Goal: Task Accomplishment & Management: Complete application form

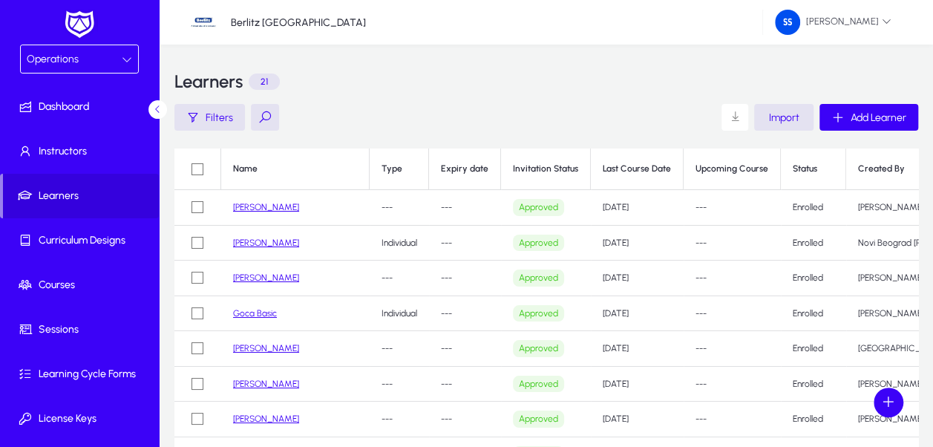
click at [114, 52] on div "Operations" at bounding box center [74, 59] width 95 height 19
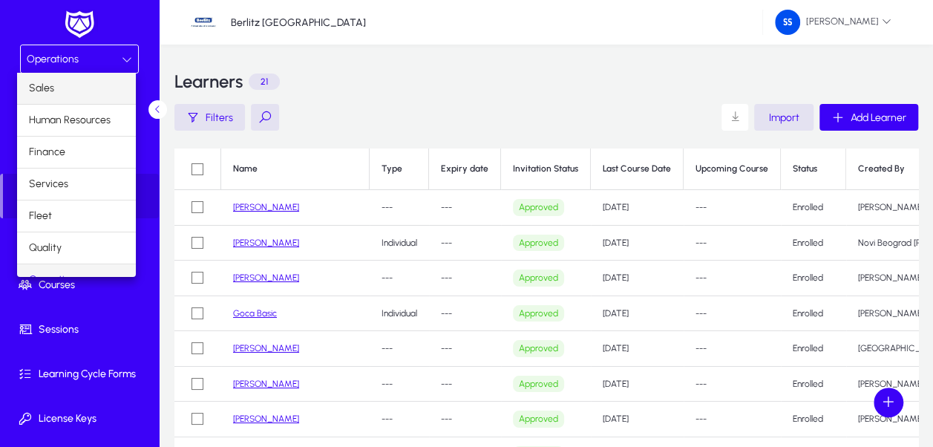
click at [71, 87] on mat-option "Sales" at bounding box center [76, 88] width 119 height 31
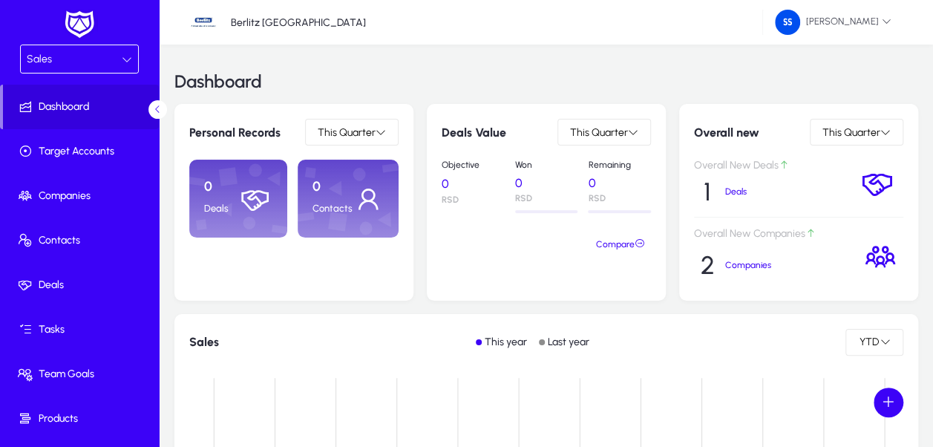
click at [101, 64] on div "Sales" at bounding box center [74, 59] width 95 height 19
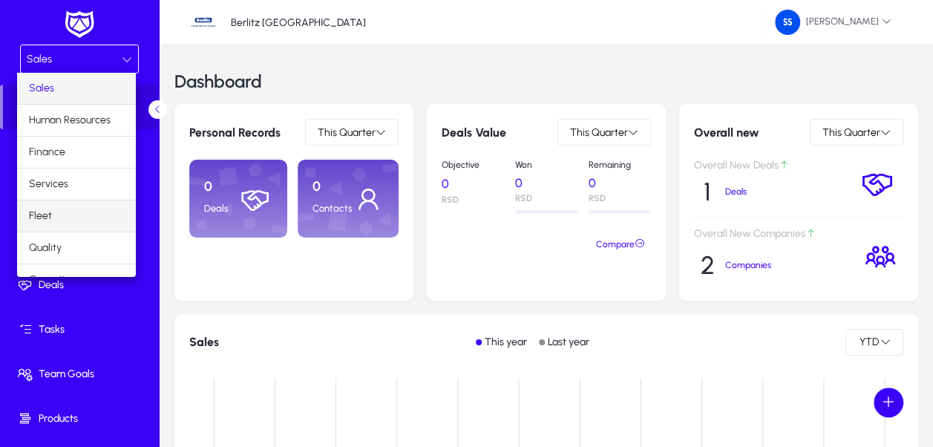
scroll to position [48, 0]
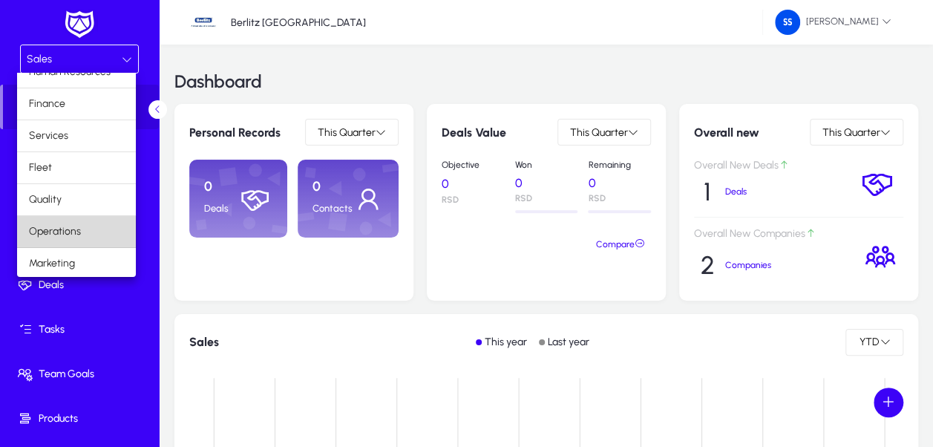
click at [78, 232] on span "Operations" at bounding box center [55, 232] width 52 height 18
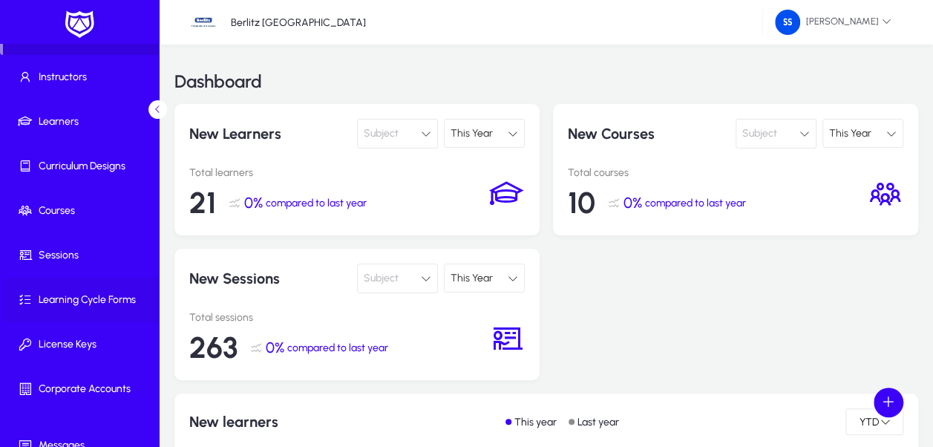
scroll to position [139, 0]
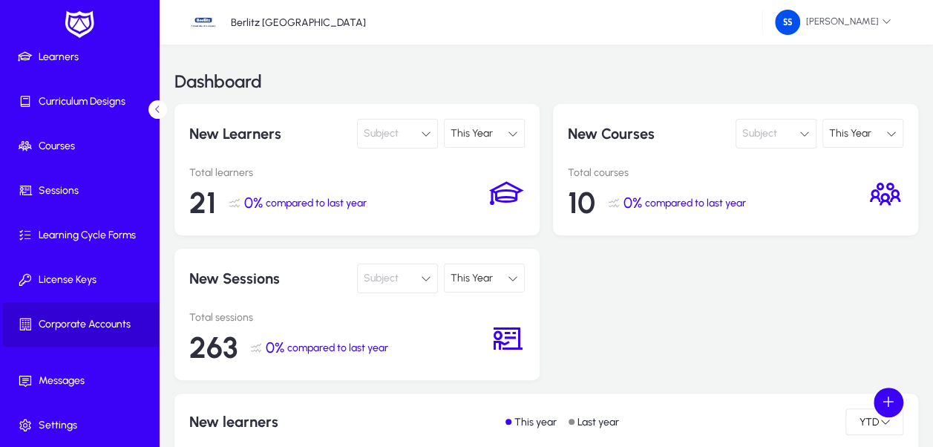
click at [82, 331] on span at bounding box center [82, 325] width 159 height 36
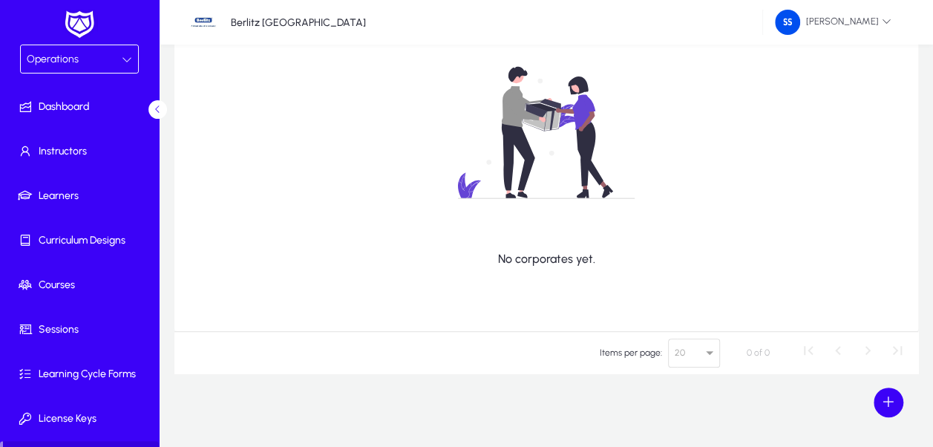
click at [112, 62] on div "Operations" at bounding box center [74, 59] width 95 height 19
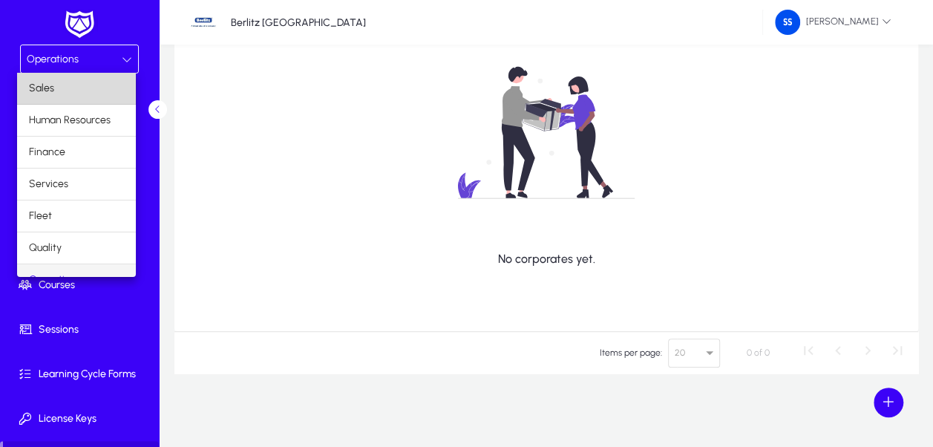
click at [76, 93] on mat-option "Sales" at bounding box center [76, 88] width 119 height 31
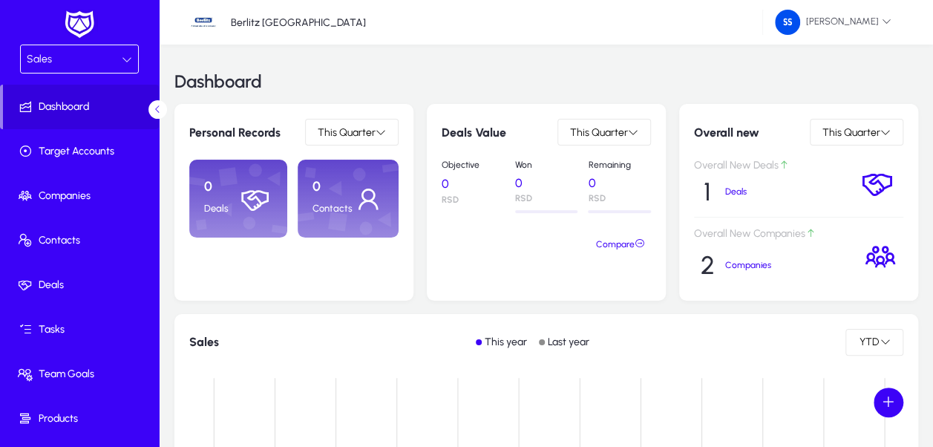
click at [111, 61] on div "Sales" at bounding box center [74, 59] width 95 height 19
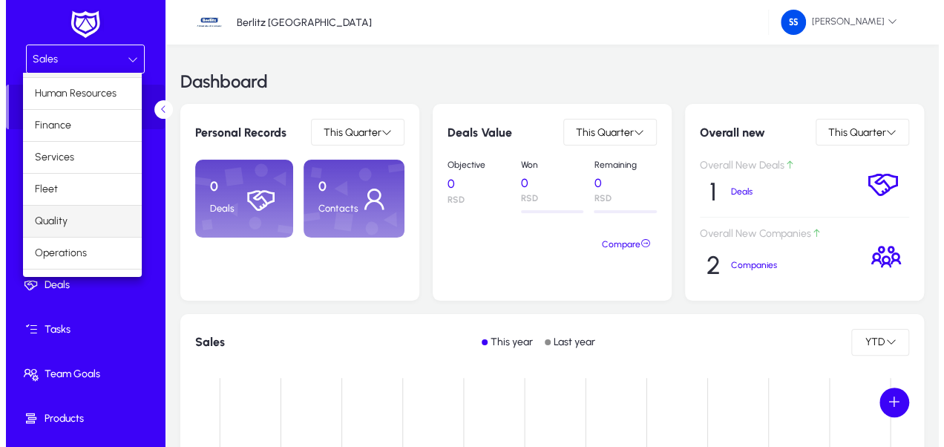
scroll to position [48, 0]
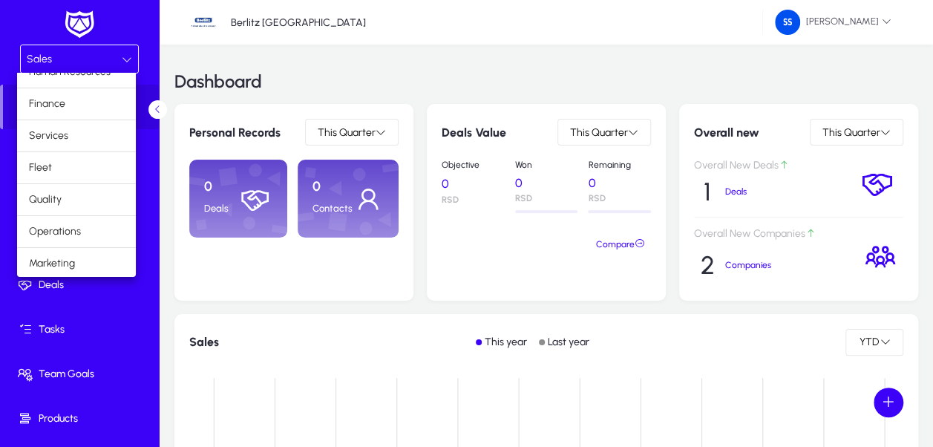
click at [218, 354] on div at bounding box center [466, 223] width 933 height 447
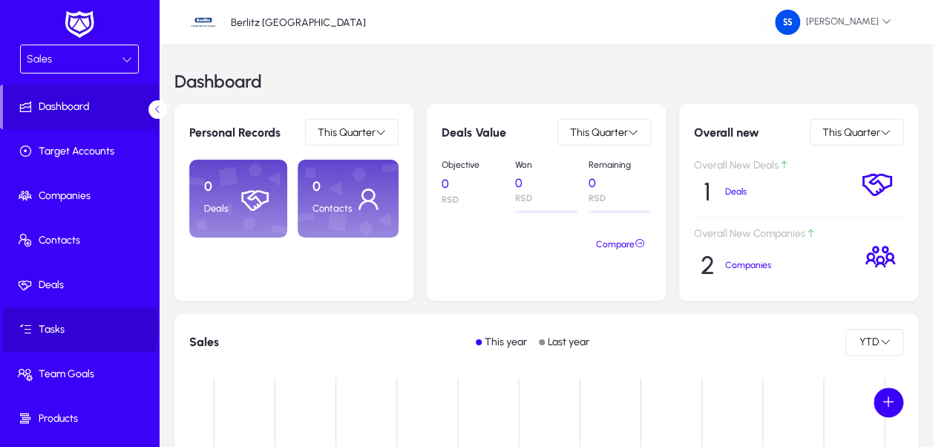
click at [75, 327] on span "Tasks" at bounding box center [82, 329] width 159 height 15
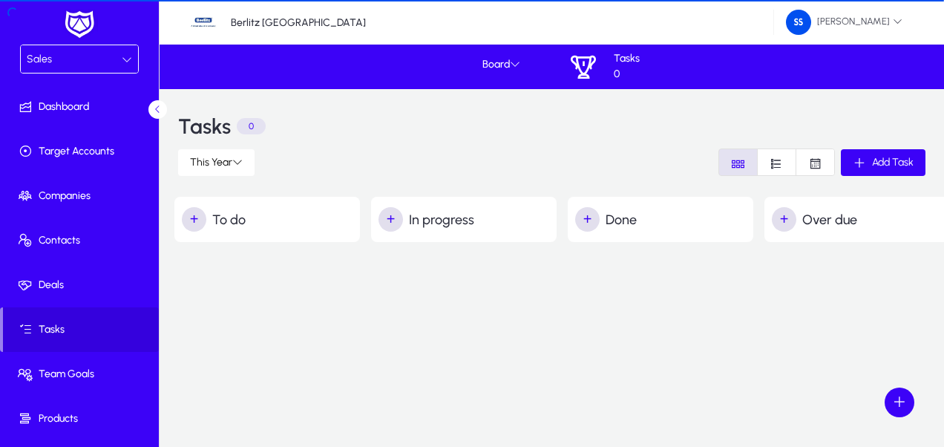
click at [108, 50] on div "Sales" at bounding box center [74, 59] width 95 height 19
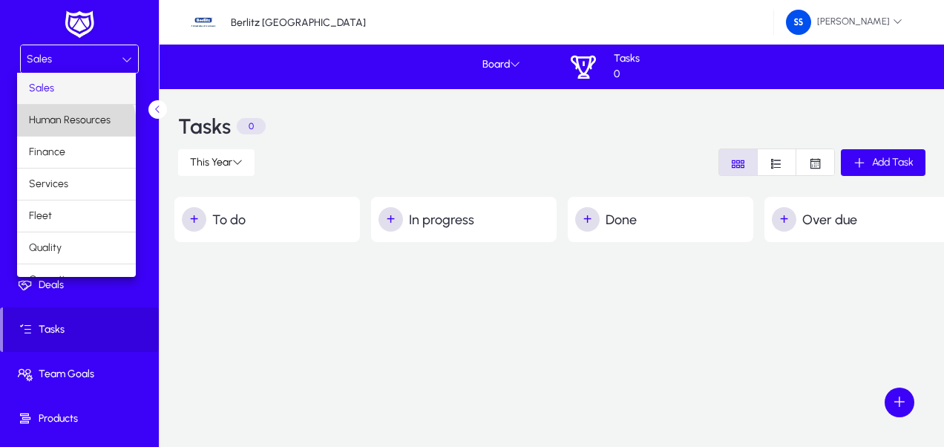
click at [75, 125] on span "Human Resources" at bounding box center [70, 120] width 82 height 18
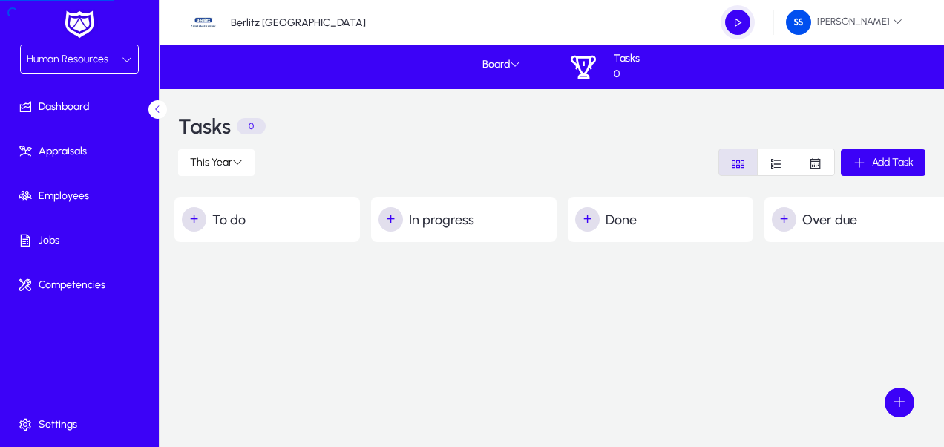
click at [82, 58] on span "Human Resources" at bounding box center [68, 59] width 82 height 13
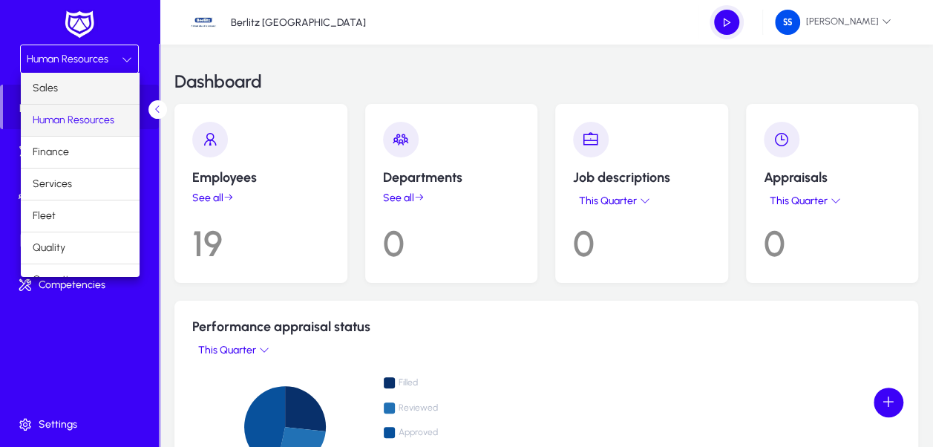
click at [82, 96] on mat-option "Sales" at bounding box center [80, 88] width 119 height 31
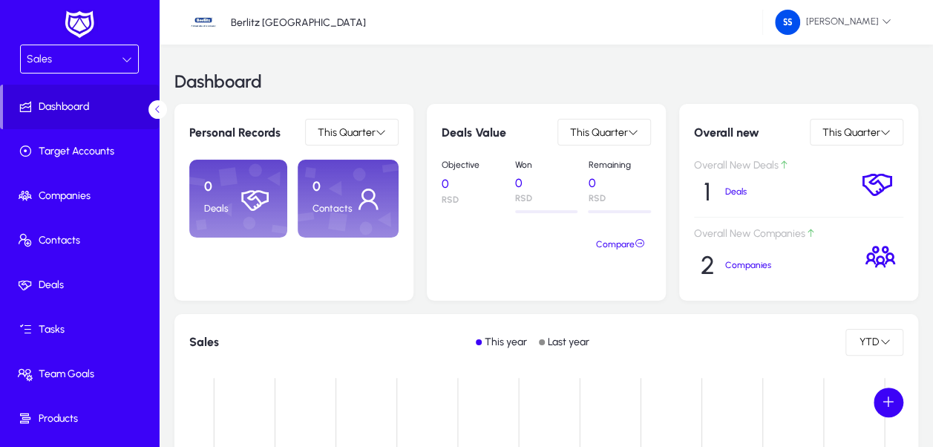
click at [93, 46] on div "Sales" at bounding box center [79, 58] width 117 height 27
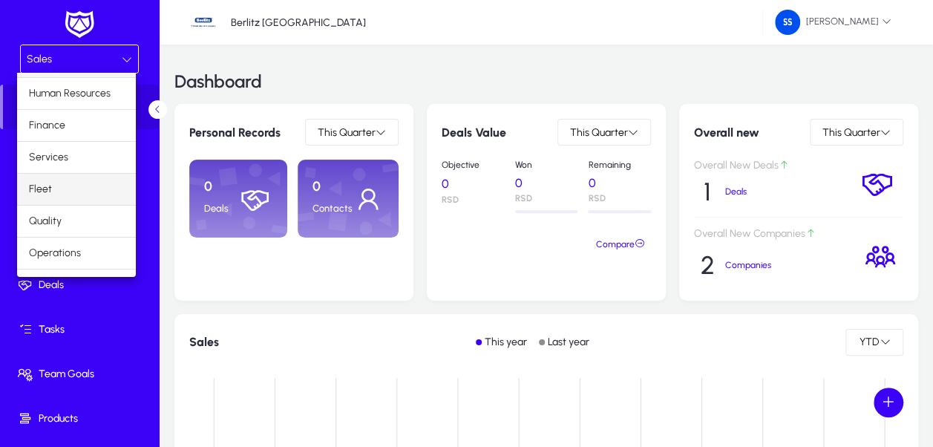
scroll to position [48, 0]
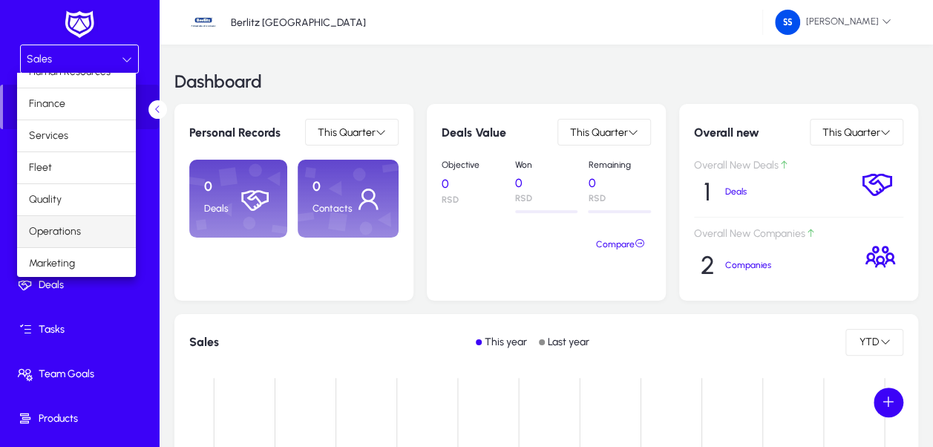
click at [91, 226] on mat-option "Operations" at bounding box center [76, 231] width 119 height 31
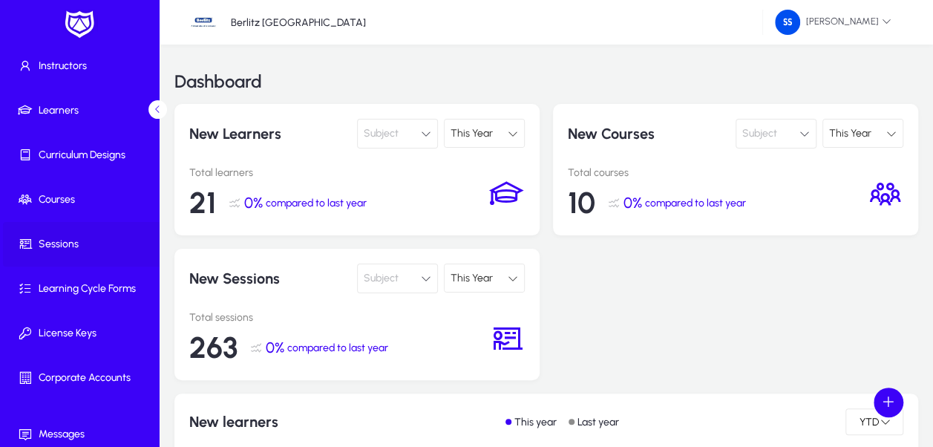
scroll to position [139, 0]
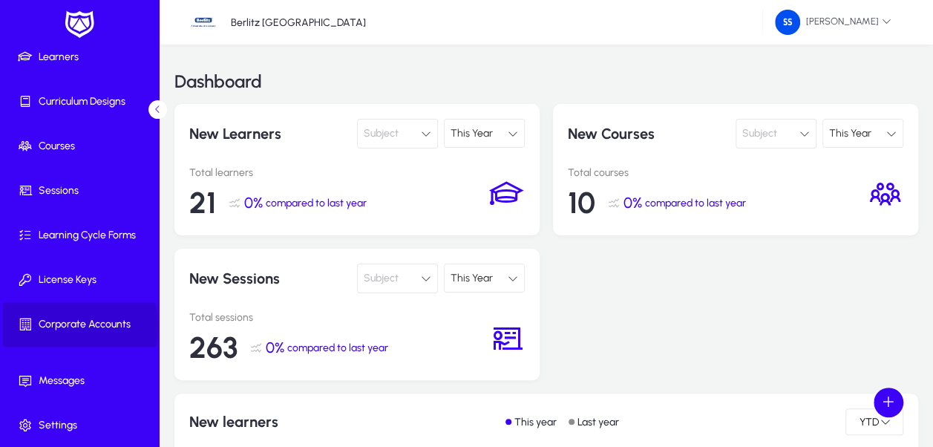
click at [67, 325] on span "Corporate Accounts" at bounding box center [82, 324] width 159 height 15
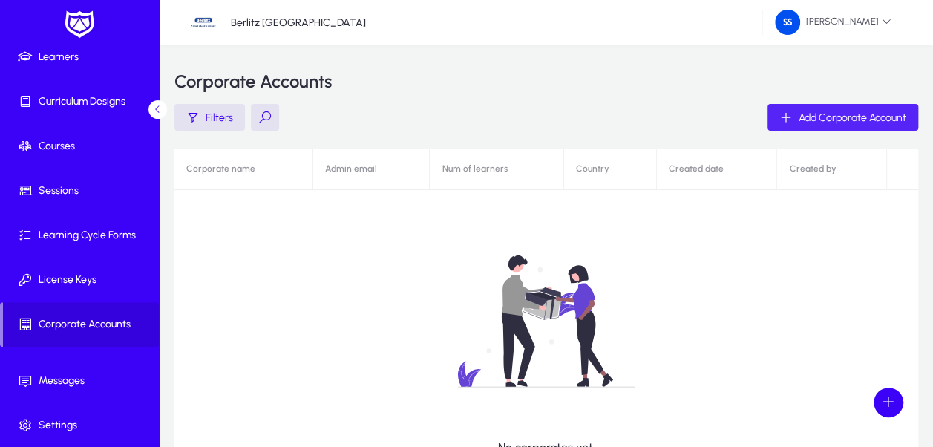
click at [785, 119] on icon "button" at bounding box center [786, 117] width 13 height 13
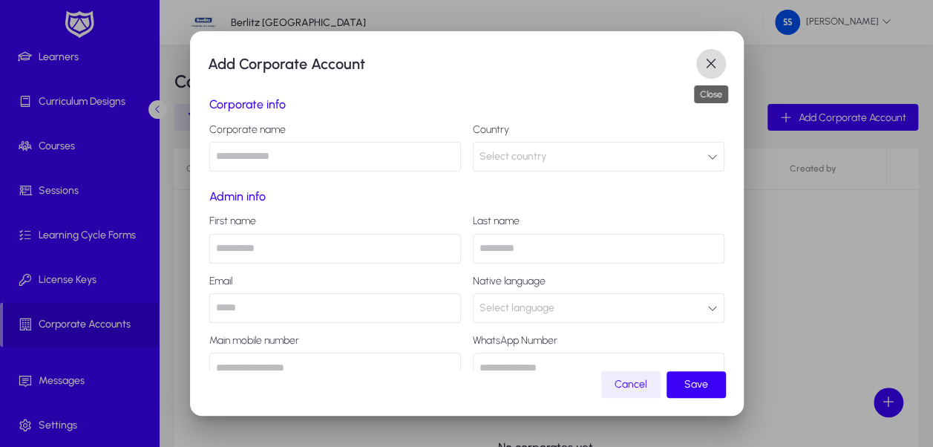
click at [709, 63] on span "button" at bounding box center [711, 64] width 30 height 30
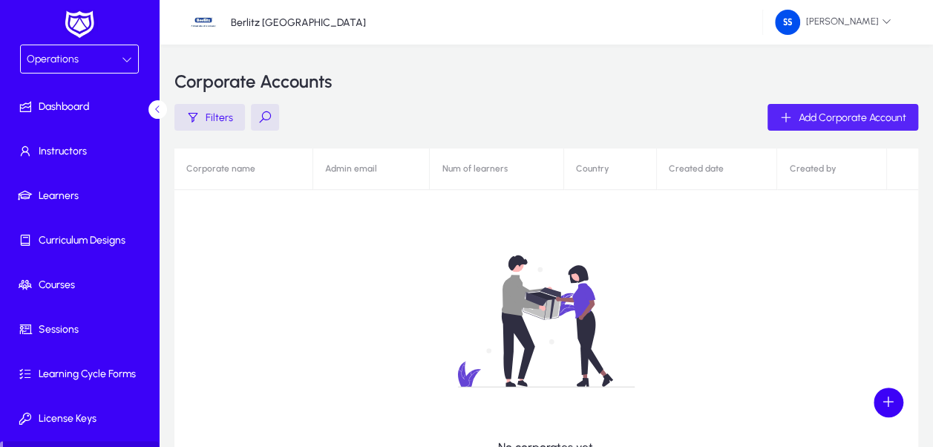
click at [869, 120] on span "Add Corporate Account" at bounding box center [853, 117] width 108 height 13
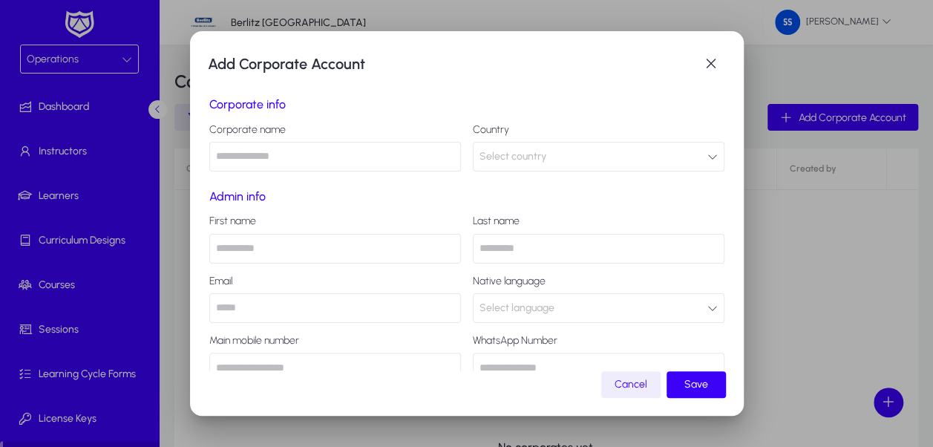
click at [340, 162] on input "text" at bounding box center [335, 157] width 252 height 30
click at [509, 313] on span "Select language" at bounding box center [517, 308] width 75 height 30
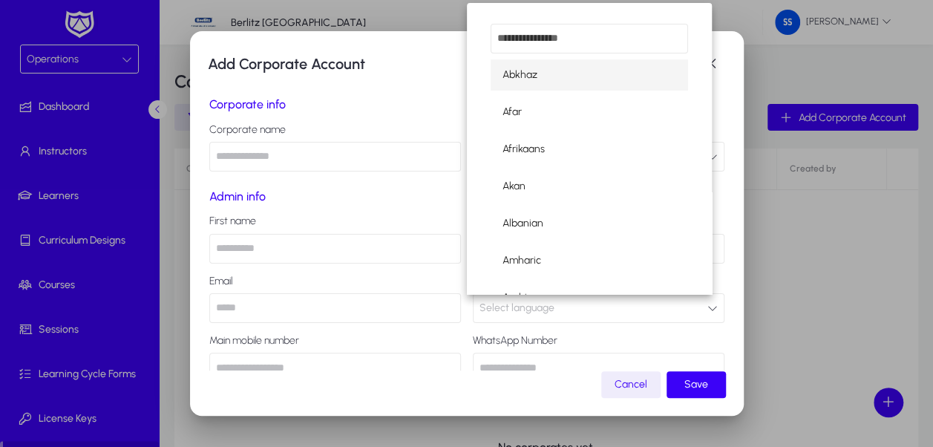
click at [454, 199] on div at bounding box center [466, 223] width 933 height 447
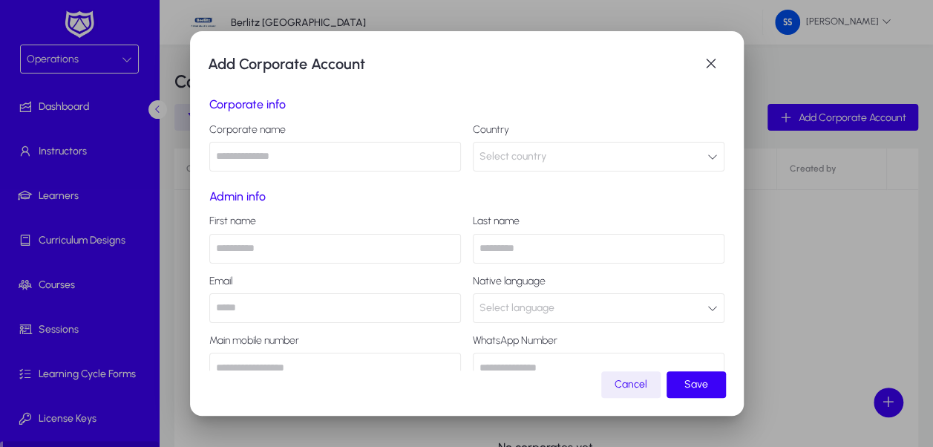
click at [512, 251] on input "text" at bounding box center [599, 249] width 252 height 30
click at [516, 286] on label "Native language" at bounding box center [599, 281] width 252 height 12
click at [515, 304] on span "Select language" at bounding box center [517, 308] width 75 height 30
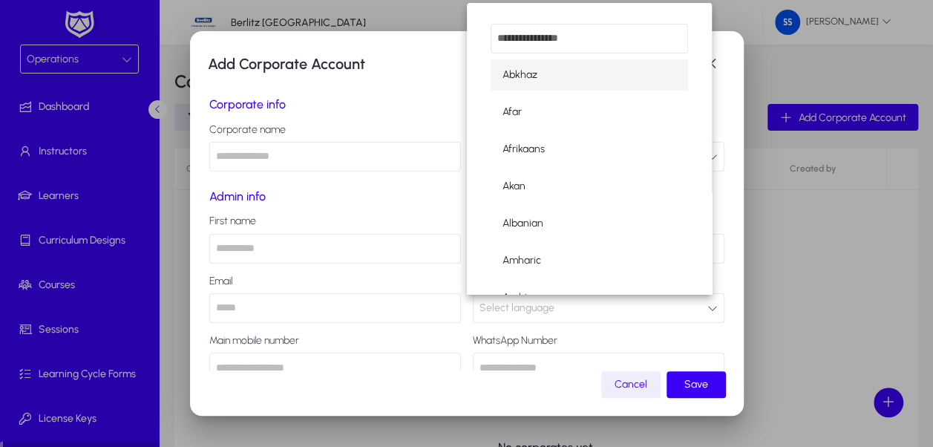
click at [419, 114] on div at bounding box center [466, 223] width 933 height 447
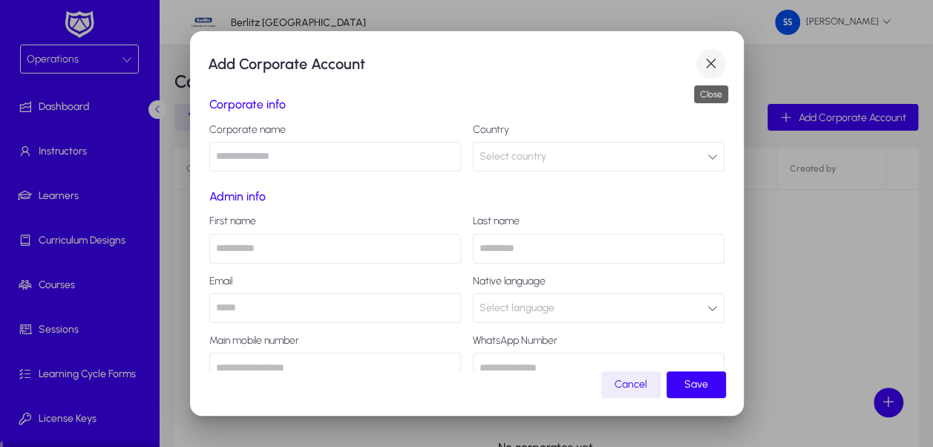
click at [713, 65] on span "button" at bounding box center [711, 64] width 30 height 30
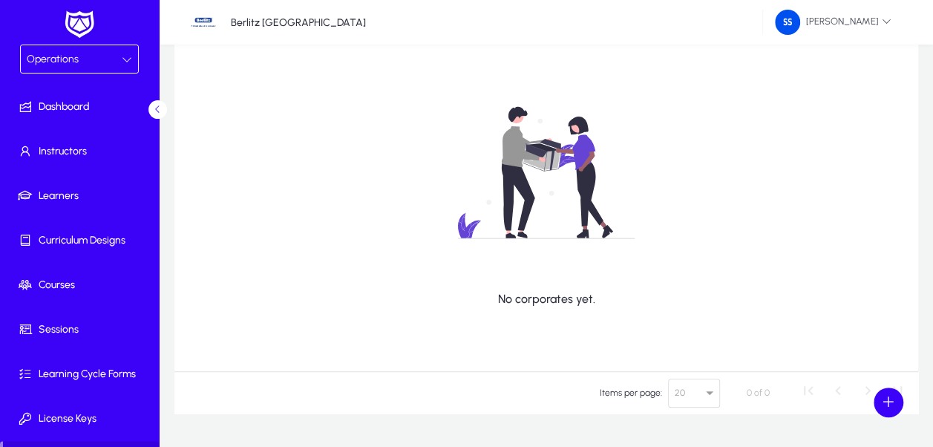
click at [98, 59] on div "Operations" at bounding box center [74, 59] width 95 height 19
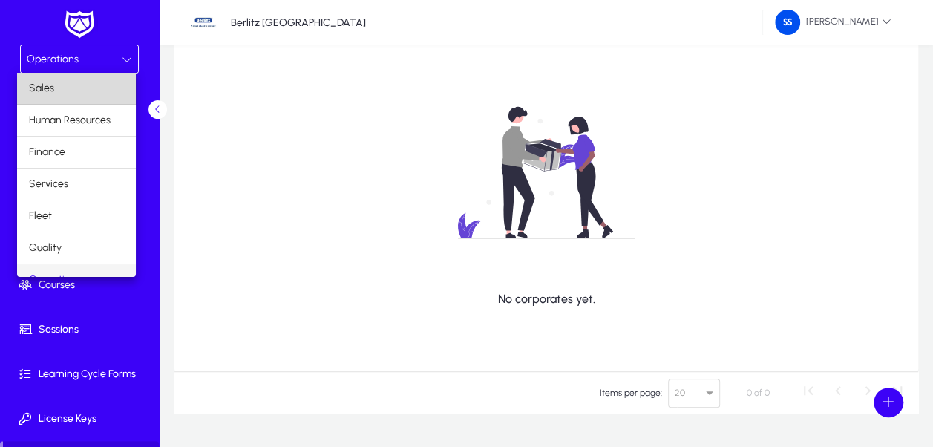
click at [80, 100] on mat-option "Sales" at bounding box center [76, 88] width 119 height 31
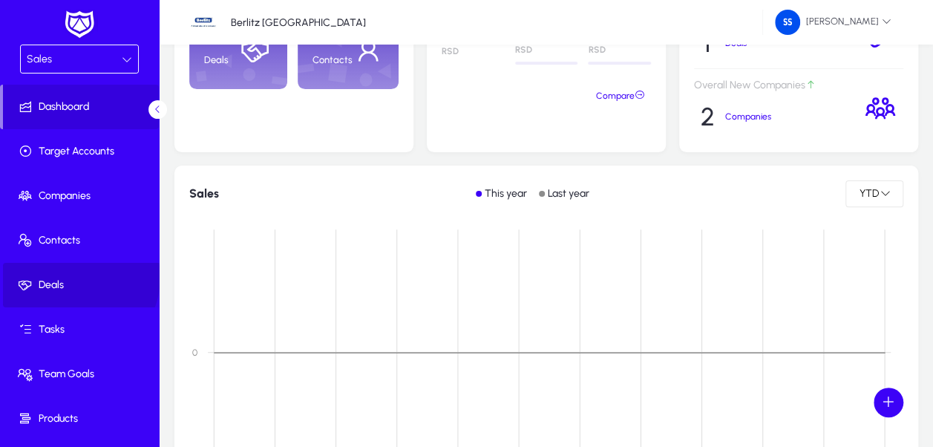
click at [73, 276] on span at bounding box center [82, 285] width 159 height 36
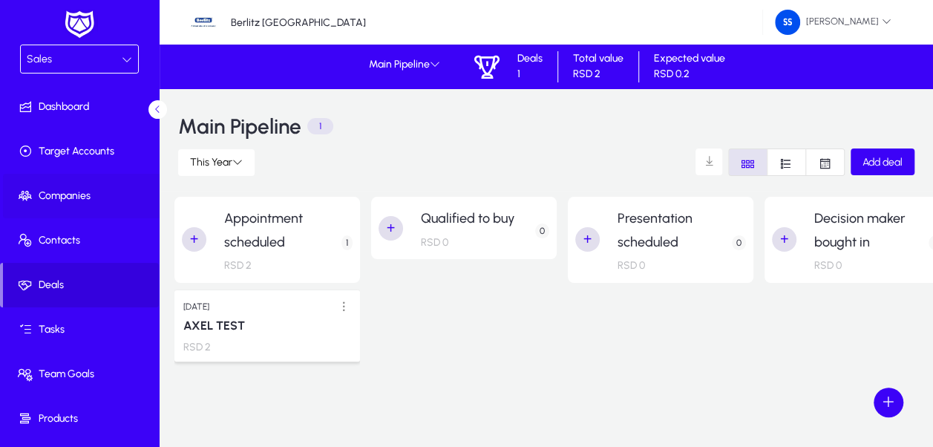
click at [86, 199] on span "Companies" at bounding box center [82, 196] width 159 height 15
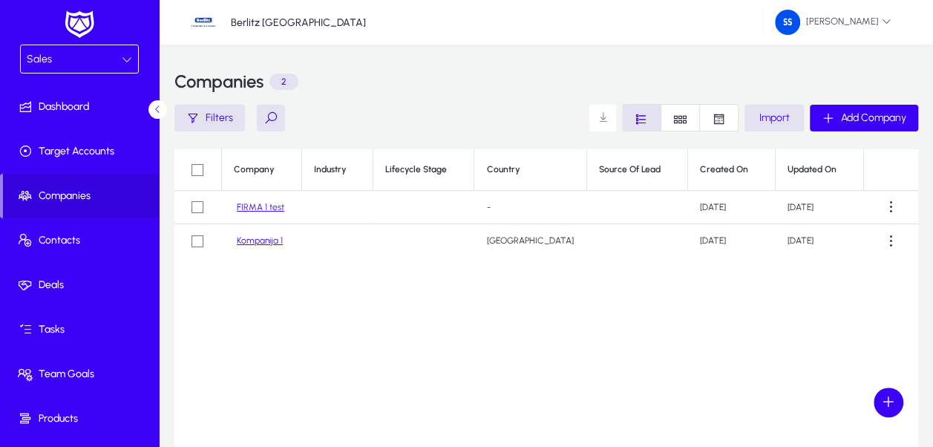
click at [279, 244] on link "Kompanija 1" at bounding box center [260, 240] width 46 height 11
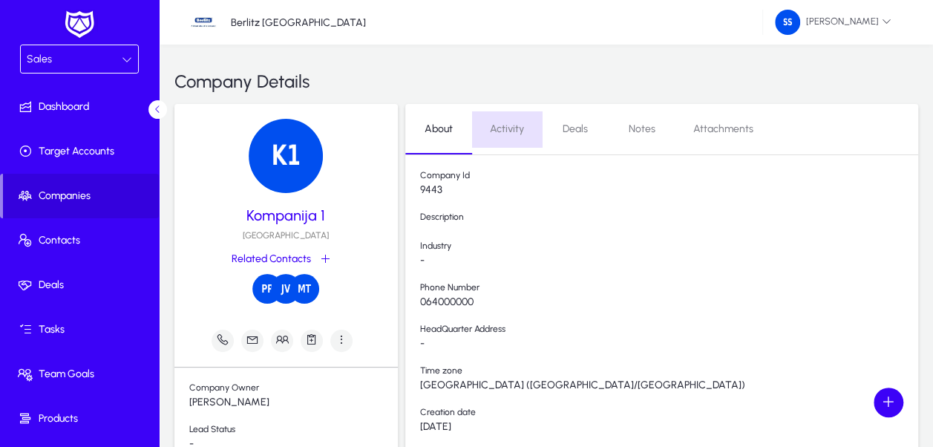
click at [509, 134] on span "Activity" at bounding box center [507, 129] width 34 height 10
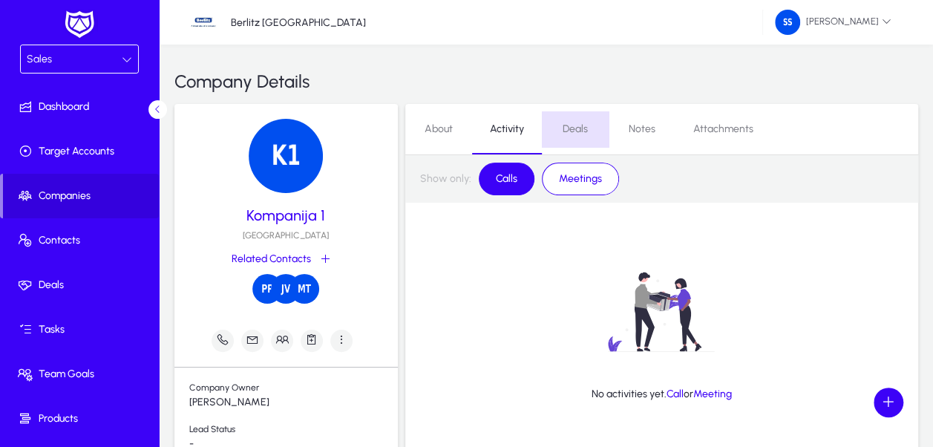
click at [578, 138] on span "Deals" at bounding box center [575, 129] width 25 height 36
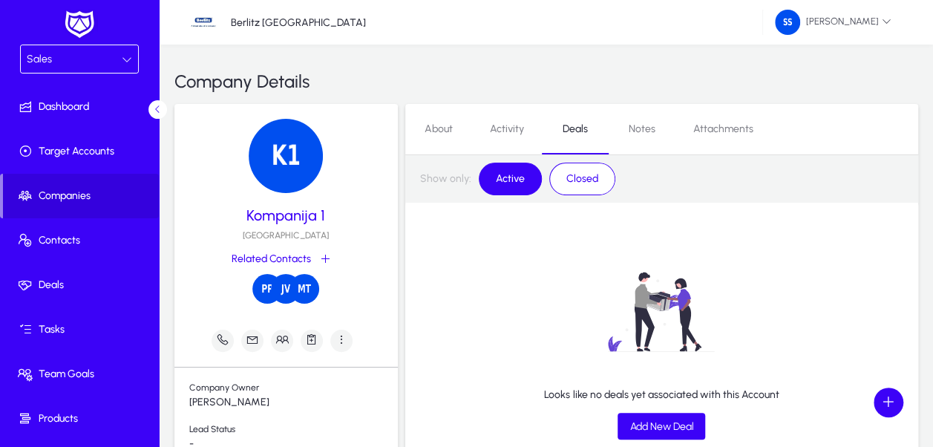
click at [649, 138] on span "Notes" at bounding box center [642, 129] width 27 height 36
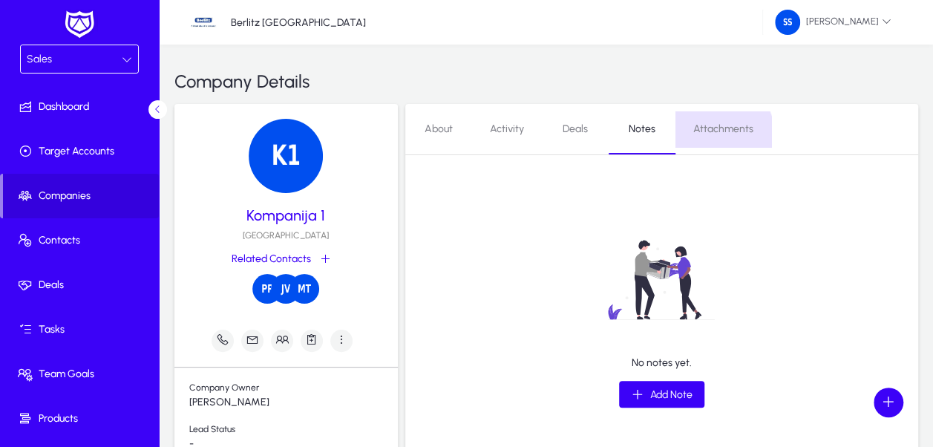
click at [720, 132] on span "Attachments" at bounding box center [723, 129] width 60 height 10
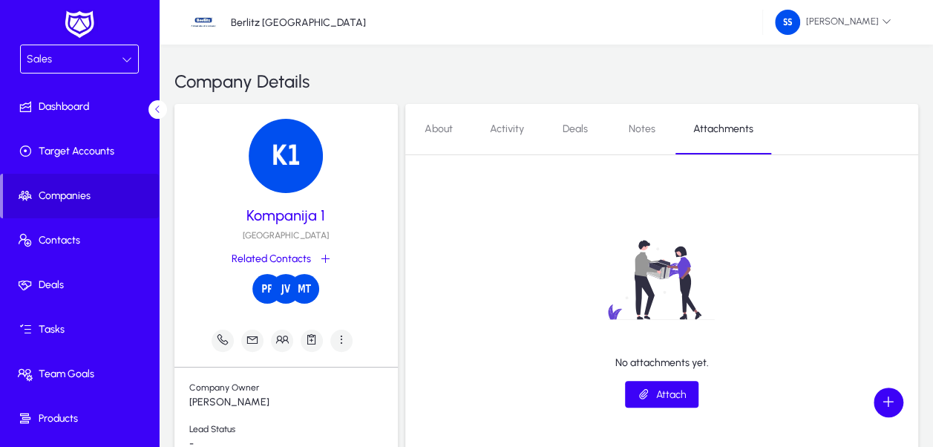
click at [85, 62] on div "Sales" at bounding box center [74, 59] width 95 height 19
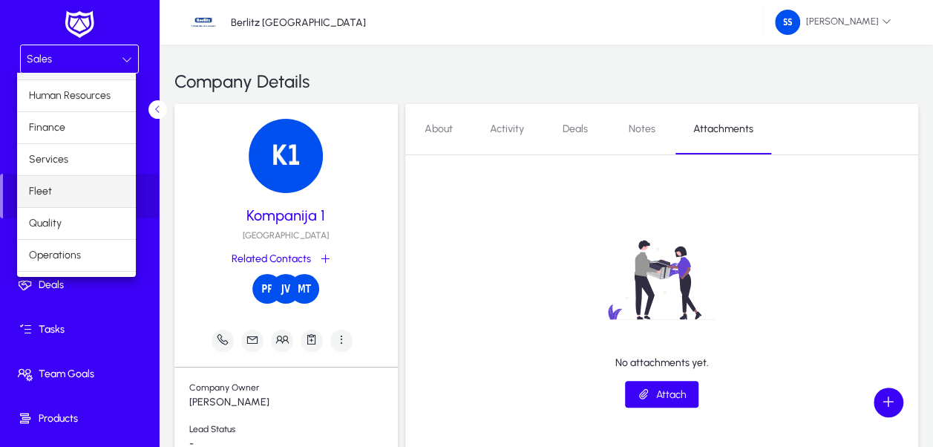
scroll to position [48, 0]
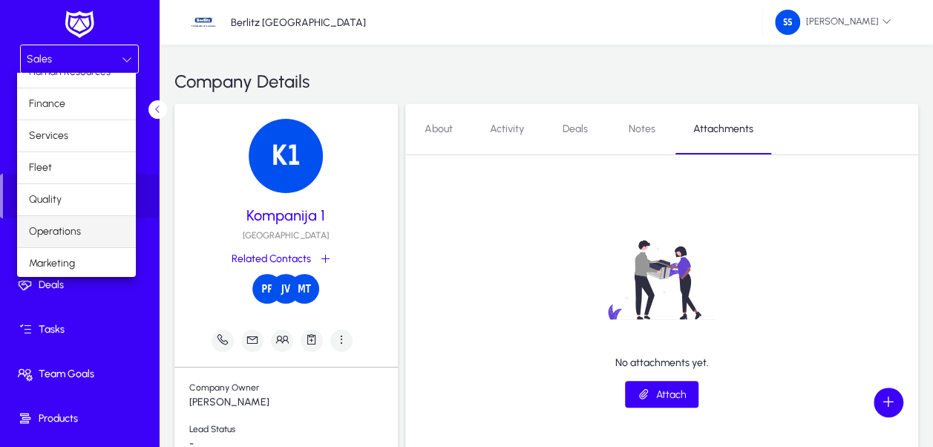
click at [88, 223] on mat-option "Operations" at bounding box center [76, 231] width 119 height 31
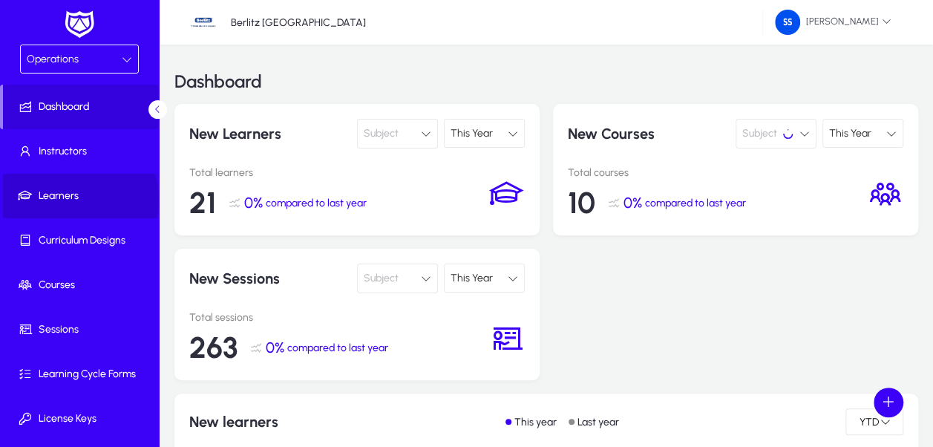
click at [74, 199] on span "Learners" at bounding box center [82, 196] width 159 height 15
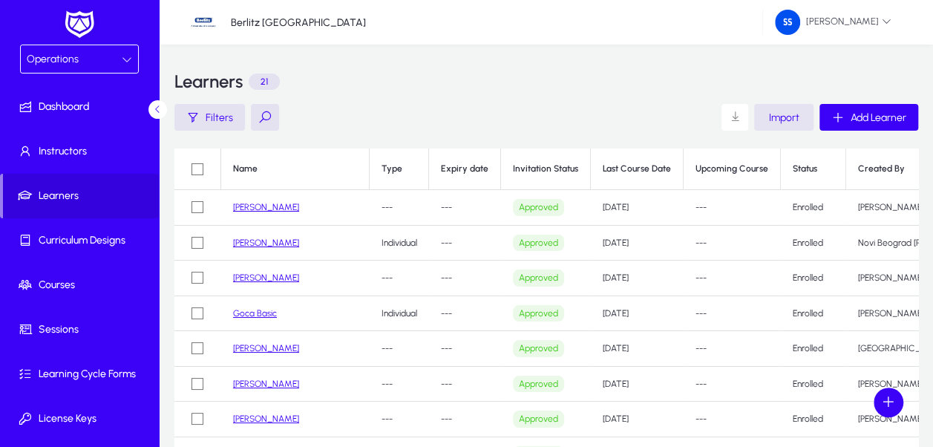
click at [793, 104] on span "button" at bounding box center [783, 117] width 59 height 36
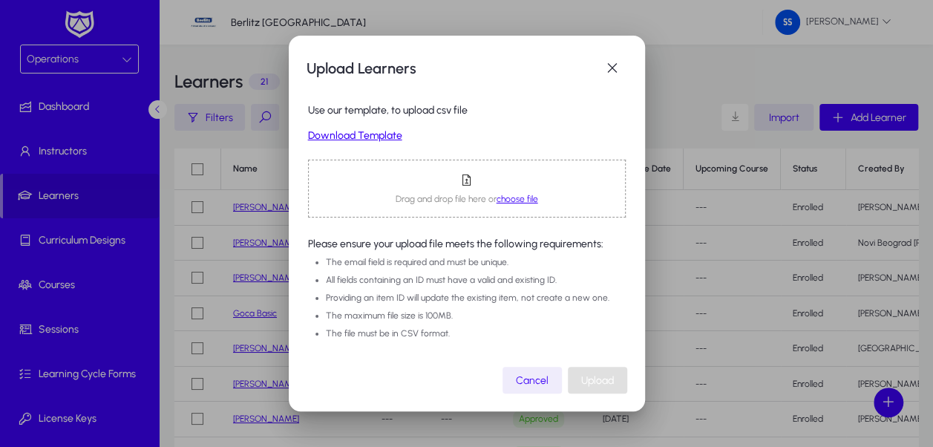
click at [515, 195] on span "choose file" at bounding box center [518, 199] width 42 height 10
click at [615, 73] on span "button" at bounding box center [613, 68] width 30 height 30
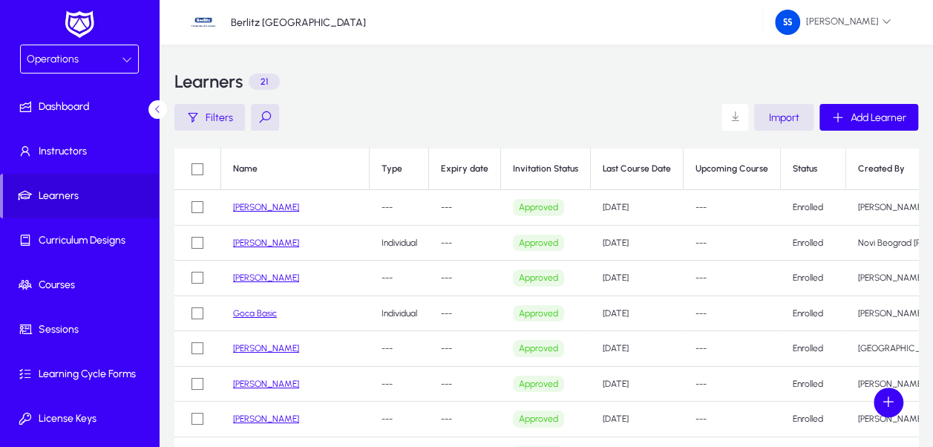
click at [785, 117] on span "Import" at bounding box center [784, 117] width 30 height 13
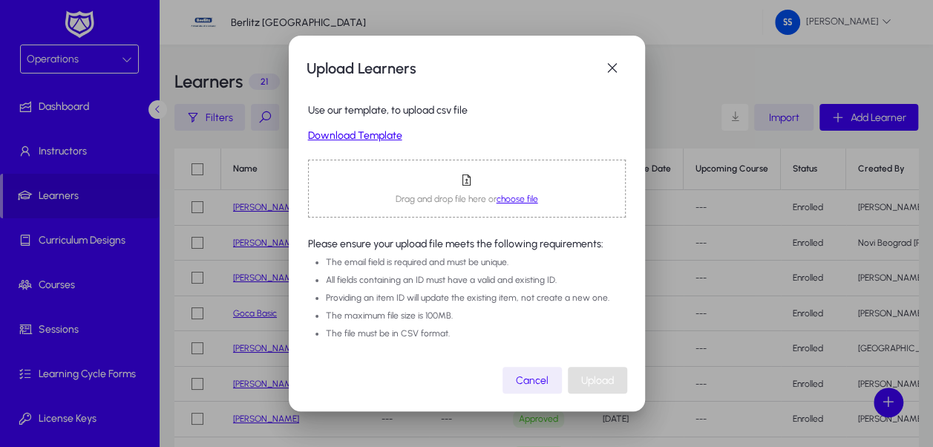
click at [507, 200] on span "choose file" at bounding box center [518, 199] width 42 height 10
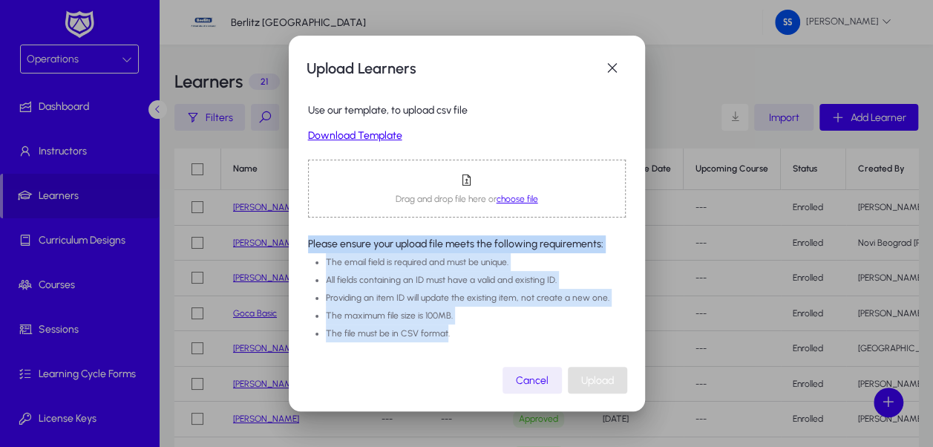
drag, startPoint x: 307, startPoint y: 244, endPoint x: 445, endPoint y: 330, distance: 163.0
click at [445, 330] on mat-dialog-content "Use our template, to upload csv file Download Template Drag and drop file here …" at bounding box center [467, 225] width 321 height 283
drag, startPoint x: 445, startPoint y: 330, endPoint x: 409, endPoint y: 313, distance: 39.9
copy div "Please ensure your upload file meets the following requirements: The email fiel…"
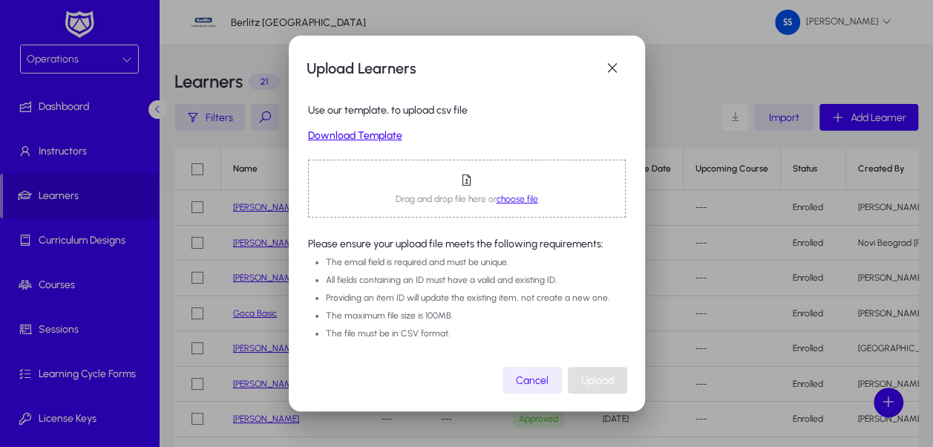
click at [524, 194] on span "choose file" at bounding box center [518, 199] width 42 height 10
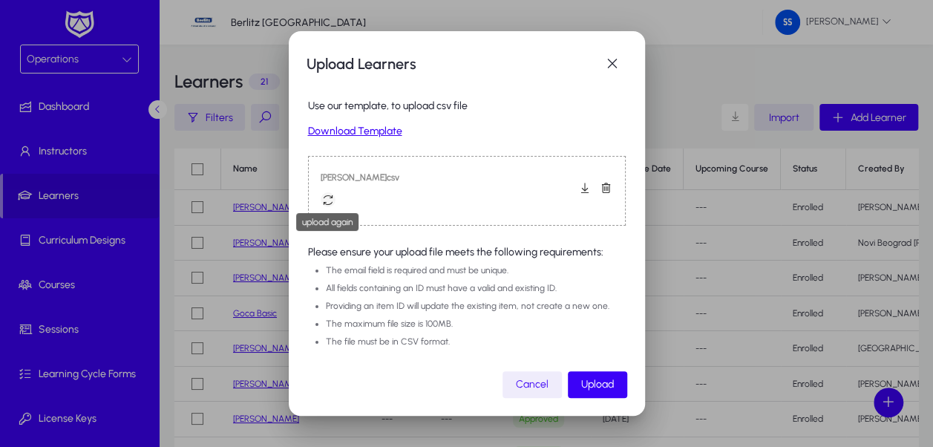
click at [328, 200] on span "button" at bounding box center [328, 200] width 30 height 30
click at [612, 388] on span "Upload" at bounding box center [597, 384] width 33 height 13
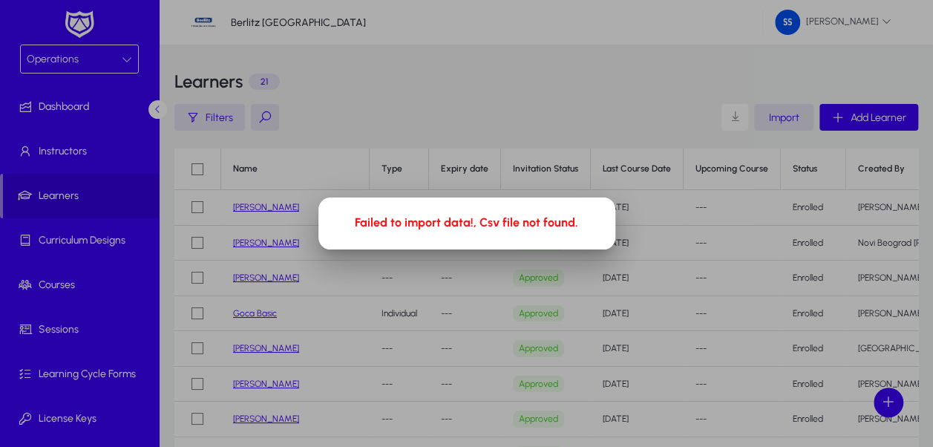
click at [529, 228] on p "Failed to import data!, Csv file not found." at bounding box center [466, 222] width 223 height 14
click at [670, 238] on div at bounding box center [466, 223] width 933 height 447
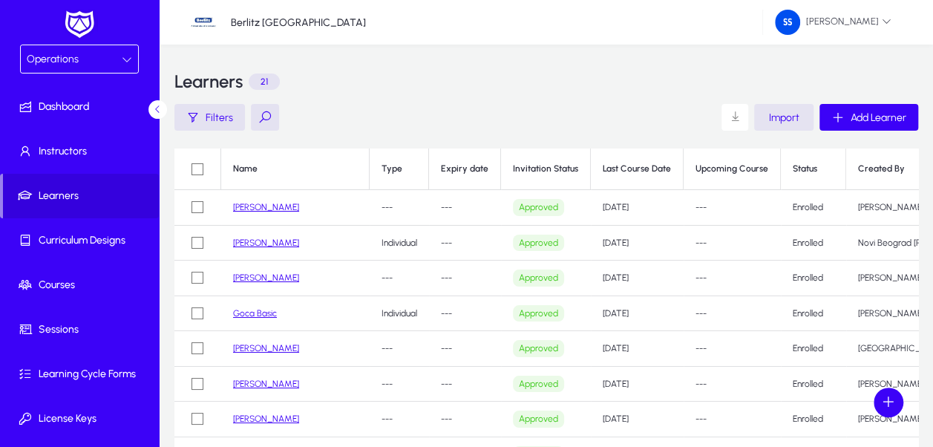
click at [774, 117] on span "Import" at bounding box center [784, 117] width 30 height 13
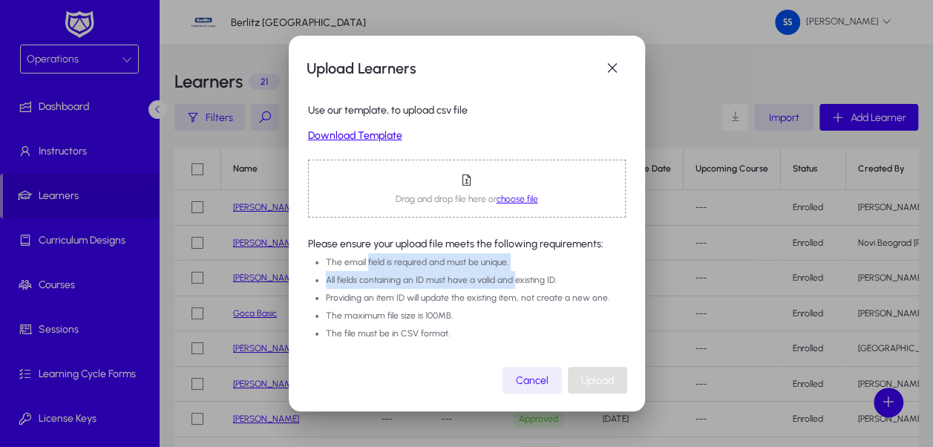
drag, startPoint x: 365, startPoint y: 263, endPoint x: 515, endPoint y: 273, distance: 150.3
click at [515, 273] on ul "The email field is required and must be unique. All fields containing an ID mus…" at bounding box center [467, 297] width 318 height 89
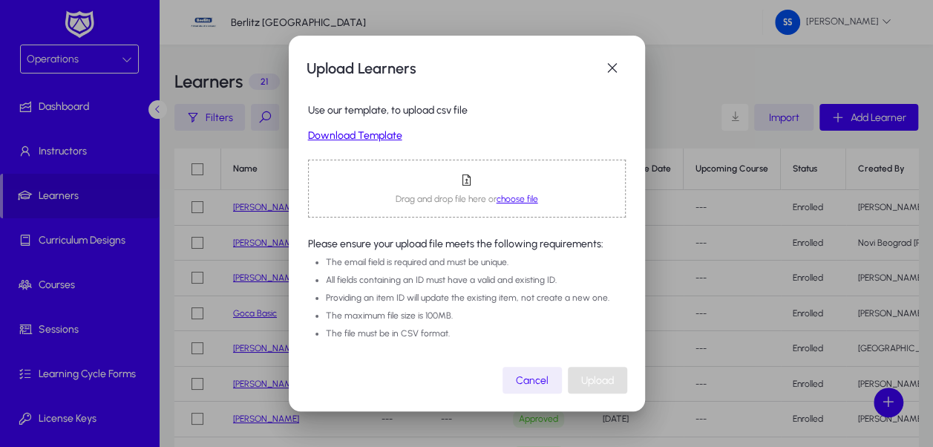
click at [235, 148] on div at bounding box center [466, 223] width 933 height 447
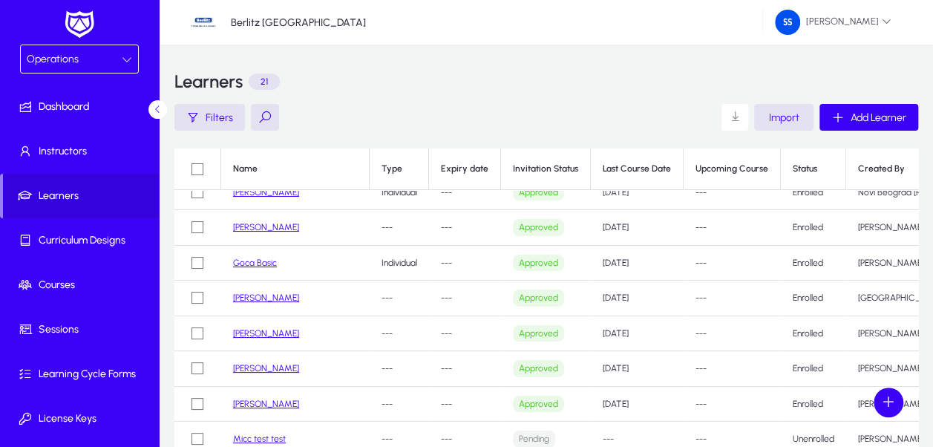
scroll to position [74, 0]
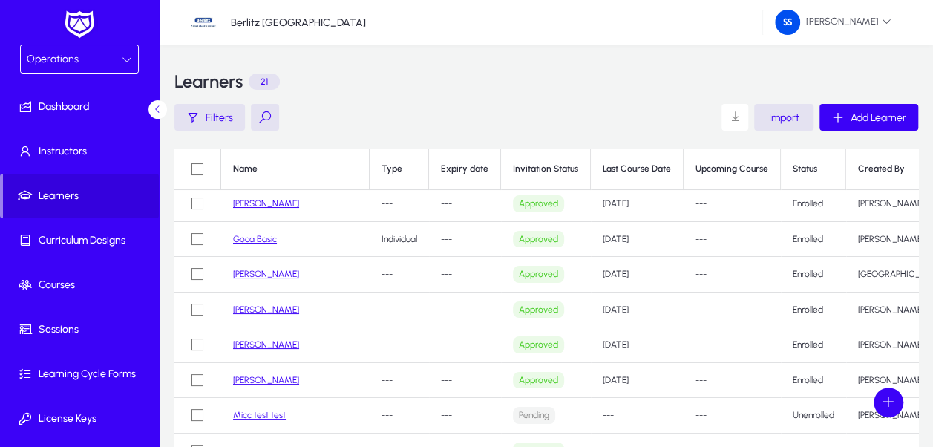
click at [281, 305] on link "[PERSON_NAME]" at bounding box center [266, 309] width 66 height 10
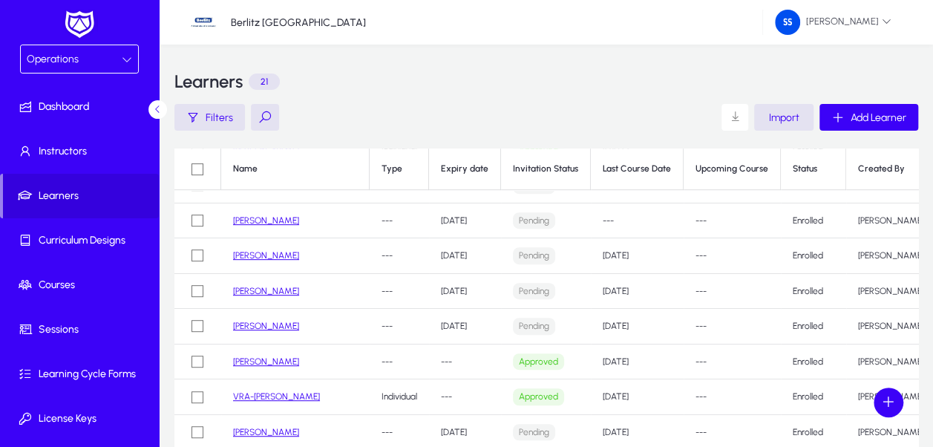
scroll to position [382, 0]
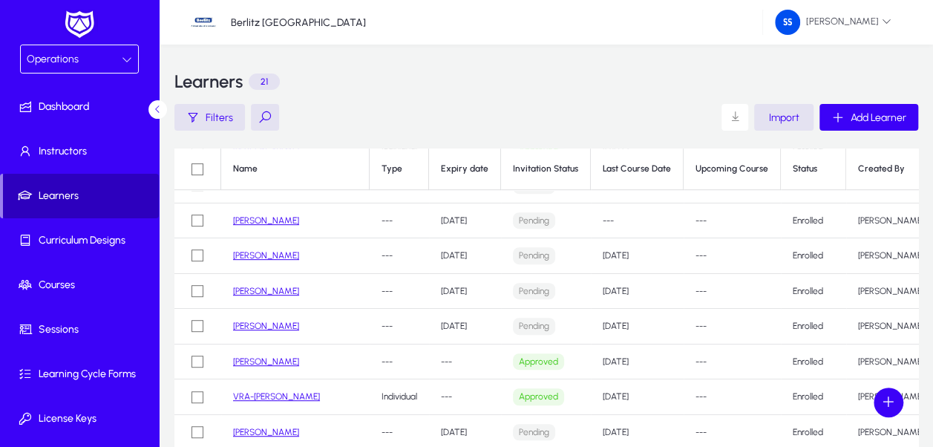
click at [87, 200] on span "Learners" at bounding box center [81, 196] width 156 height 15
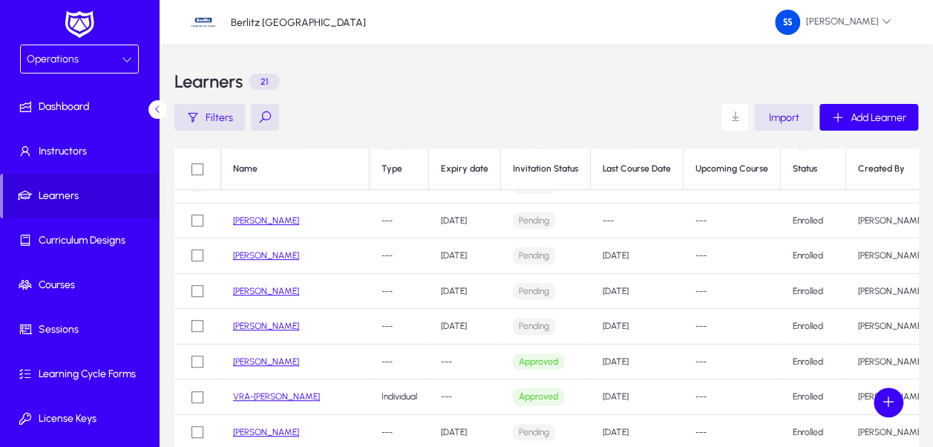
click at [778, 116] on span "Import" at bounding box center [784, 117] width 30 height 13
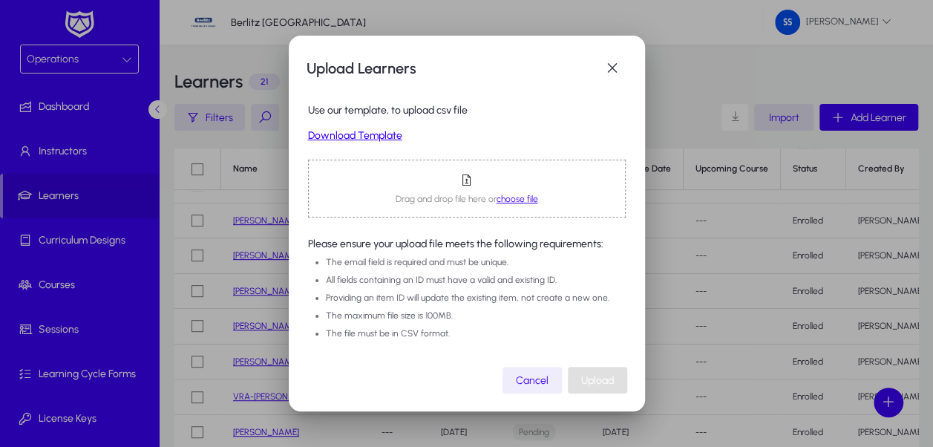
click at [514, 197] on span "choose file" at bounding box center [518, 199] width 42 height 10
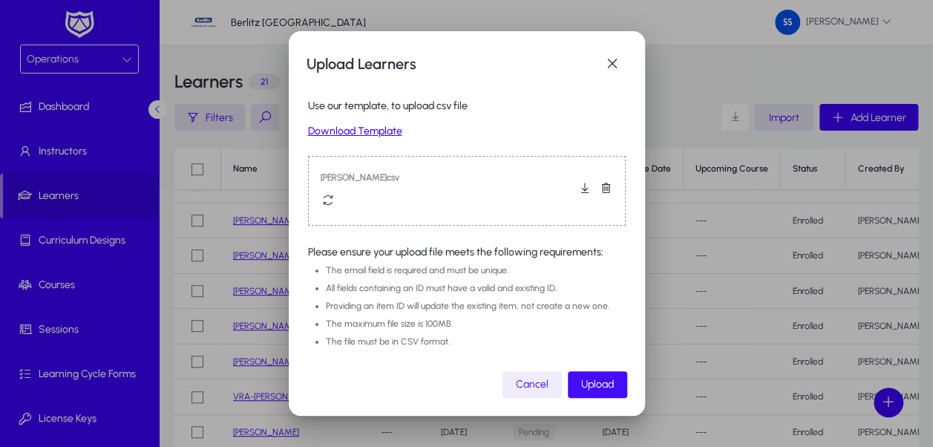
click at [603, 382] on span "Upload" at bounding box center [597, 384] width 33 height 13
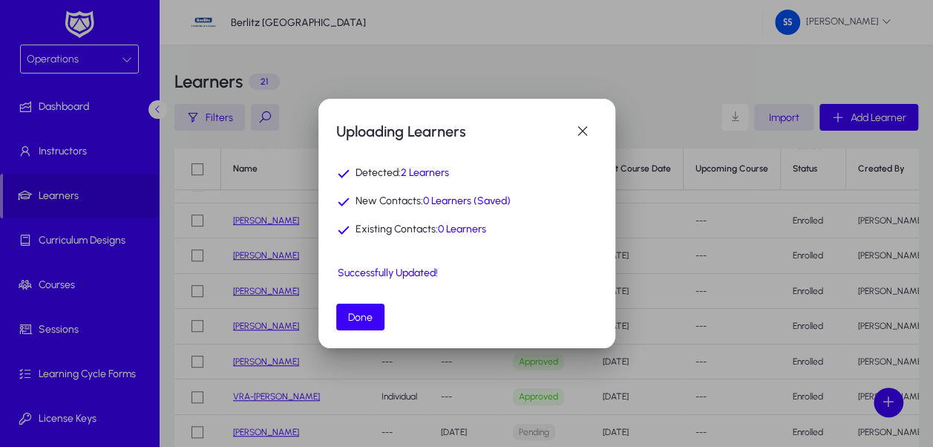
click at [419, 169] on span "2 Learners" at bounding box center [425, 173] width 48 height 13
click at [370, 314] on span "Done" at bounding box center [360, 317] width 24 height 13
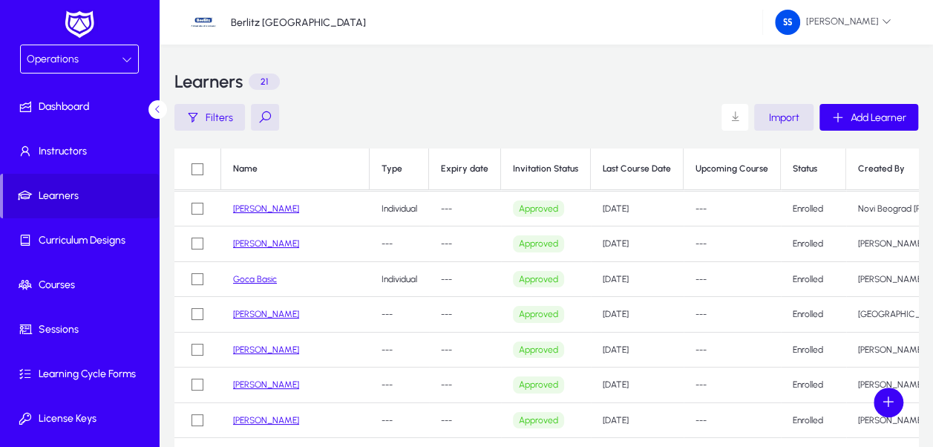
scroll to position [0, 0]
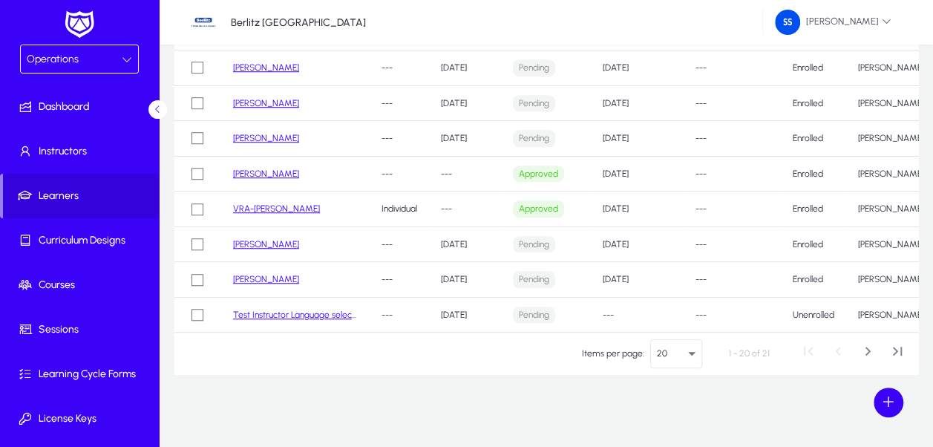
scroll to position [189, 0]
click at [677, 347] on div "20" at bounding box center [672, 352] width 31 height 13
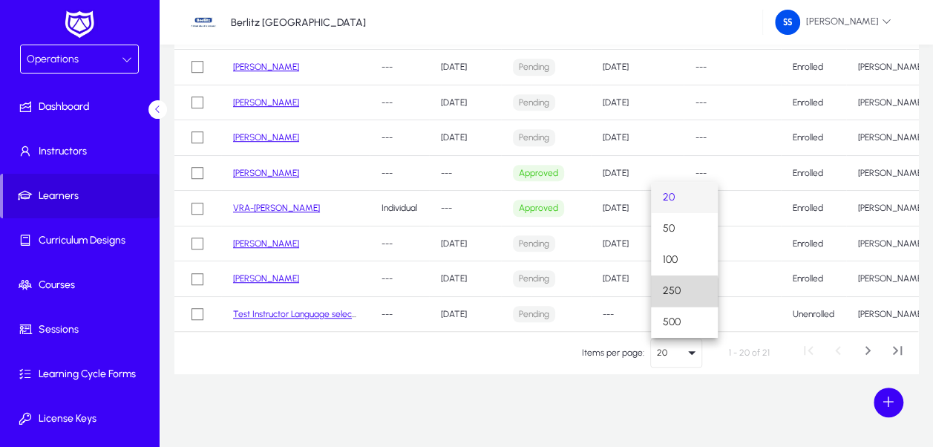
click at [677, 293] on span "250" at bounding box center [672, 291] width 18 height 18
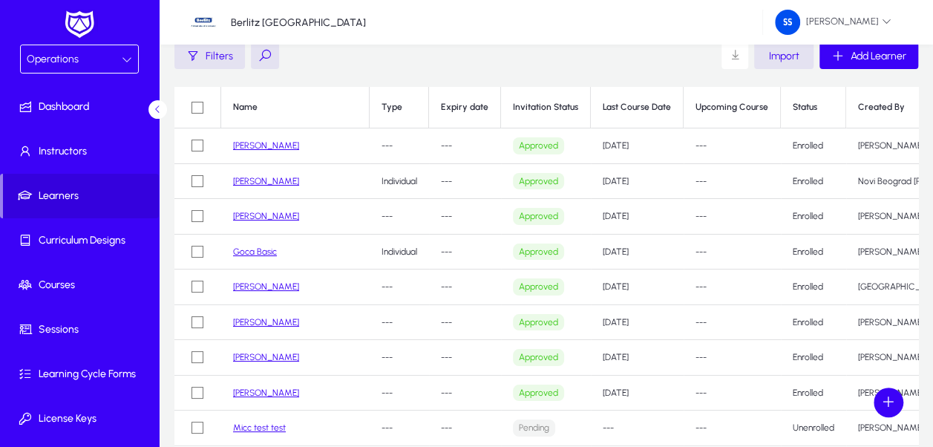
scroll to position [0, 0]
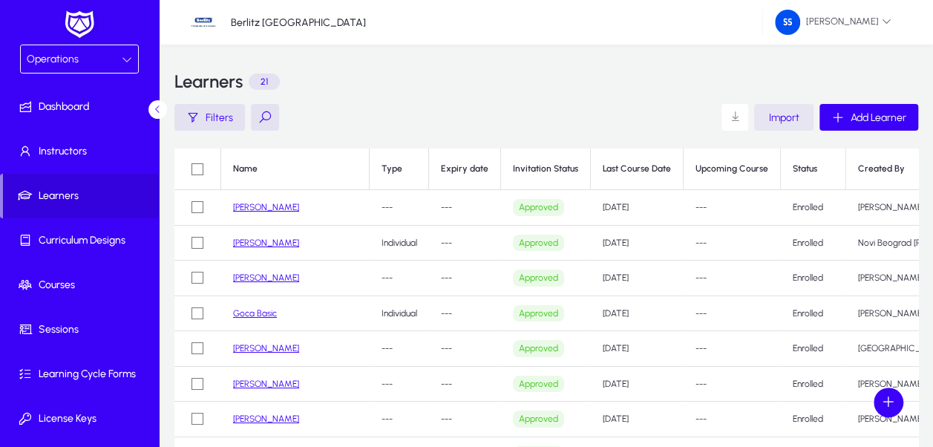
click at [785, 117] on span "Import" at bounding box center [784, 117] width 30 height 13
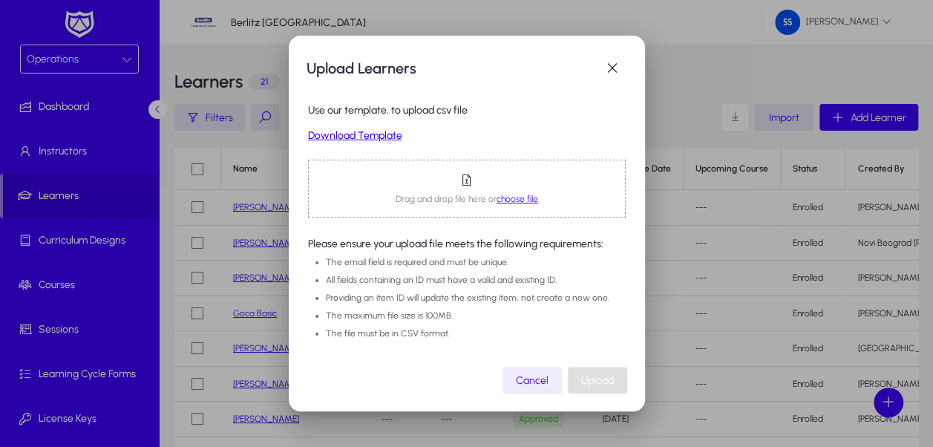
click at [514, 199] on span "choose file" at bounding box center [518, 199] width 42 height 10
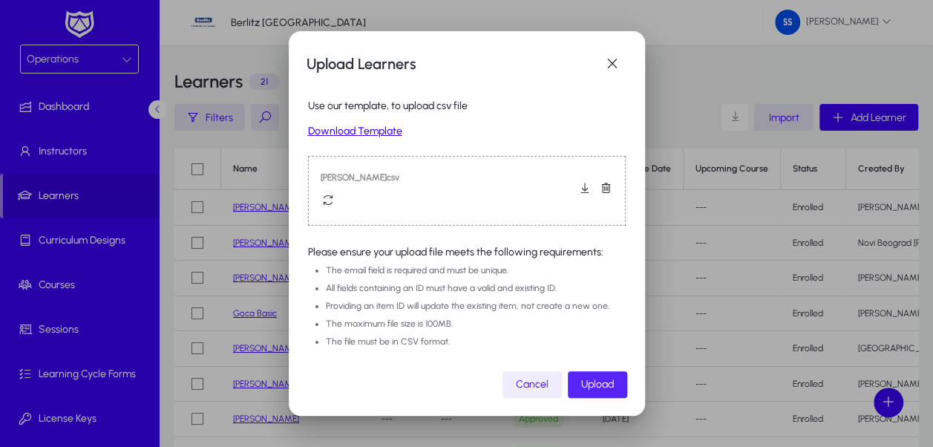
click at [601, 386] on span "Upload" at bounding box center [597, 384] width 33 height 13
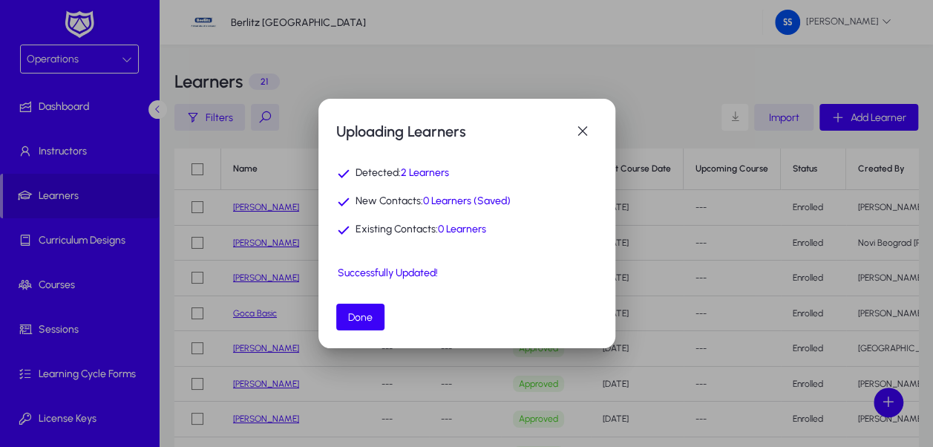
click at [406, 276] on div "Successfully Updated!" at bounding box center [467, 273] width 258 height 13
drag, startPoint x: 336, startPoint y: 128, endPoint x: 477, endPoint y: 270, distance: 200.5
click at [477, 270] on div "Uploading Learners Detected: 2 Learners New Contacts: 0 Learners (Saved) Existi…" at bounding box center [466, 224] width 297 height 250
drag, startPoint x: 477, startPoint y: 270, endPoint x: 393, endPoint y: 200, distance: 108.6
copy div "Uploading Learners Detected: 2 Learners New Contacts: 0 Learners (Saved) Existi…"
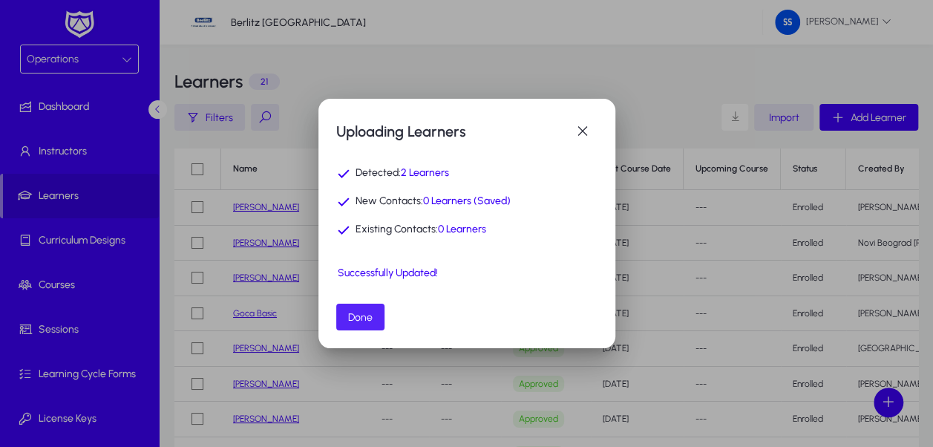
click at [367, 318] on span "Done" at bounding box center [360, 317] width 24 height 13
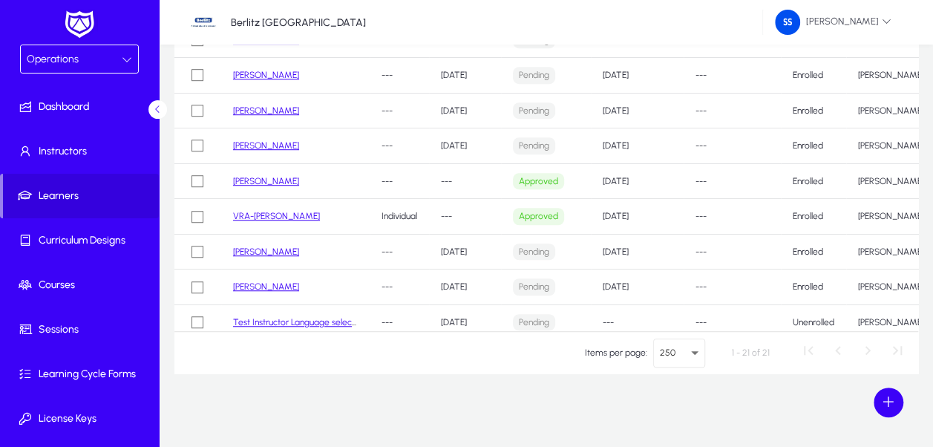
scroll to position [342, 0]
